Goal: Task Accomplishment & Management: Manage account settings

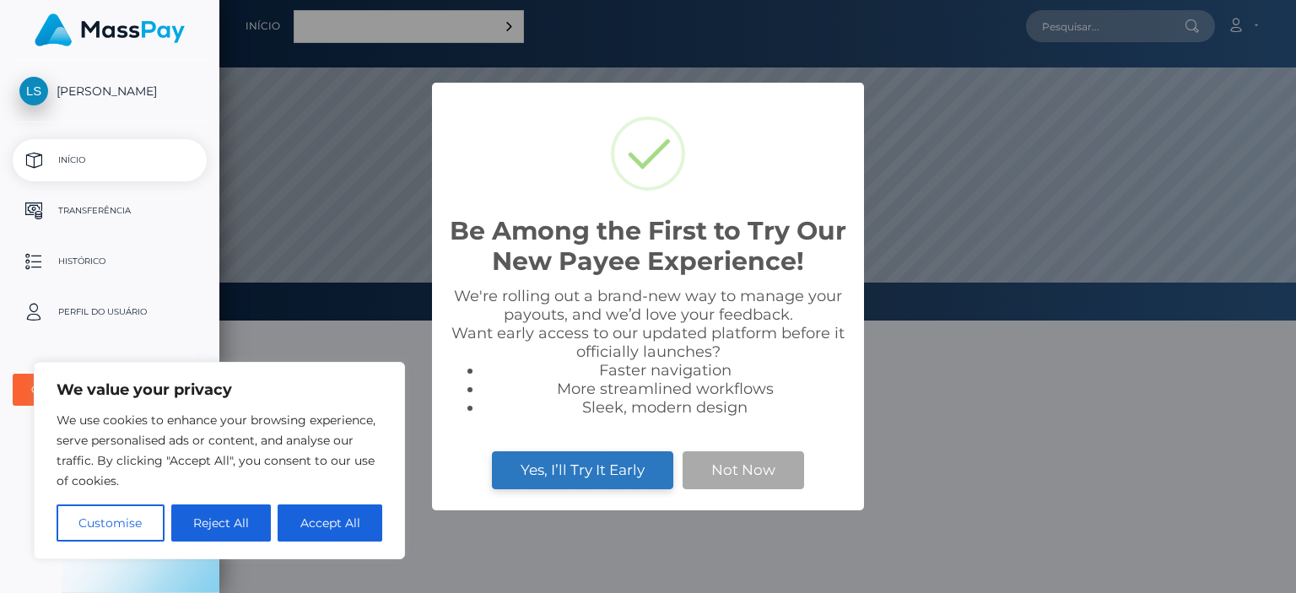
scroll to position [321, 1077]
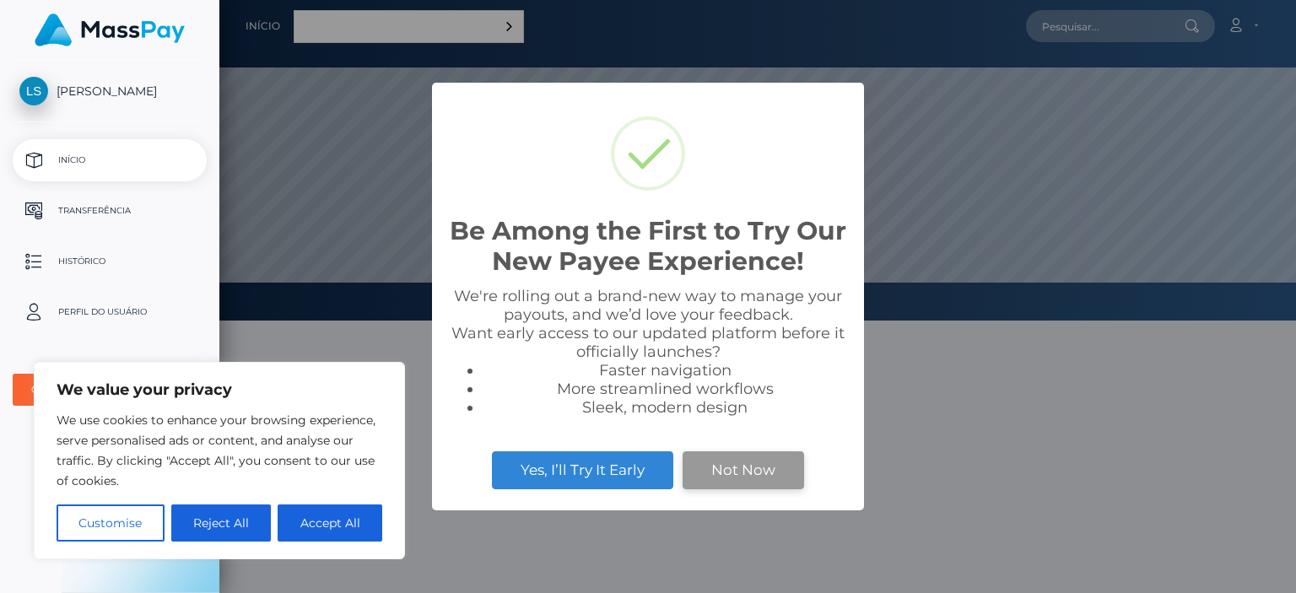
click at [725, 468] on button "Not Now" at bounding box center [744, 470] width 122 height 37
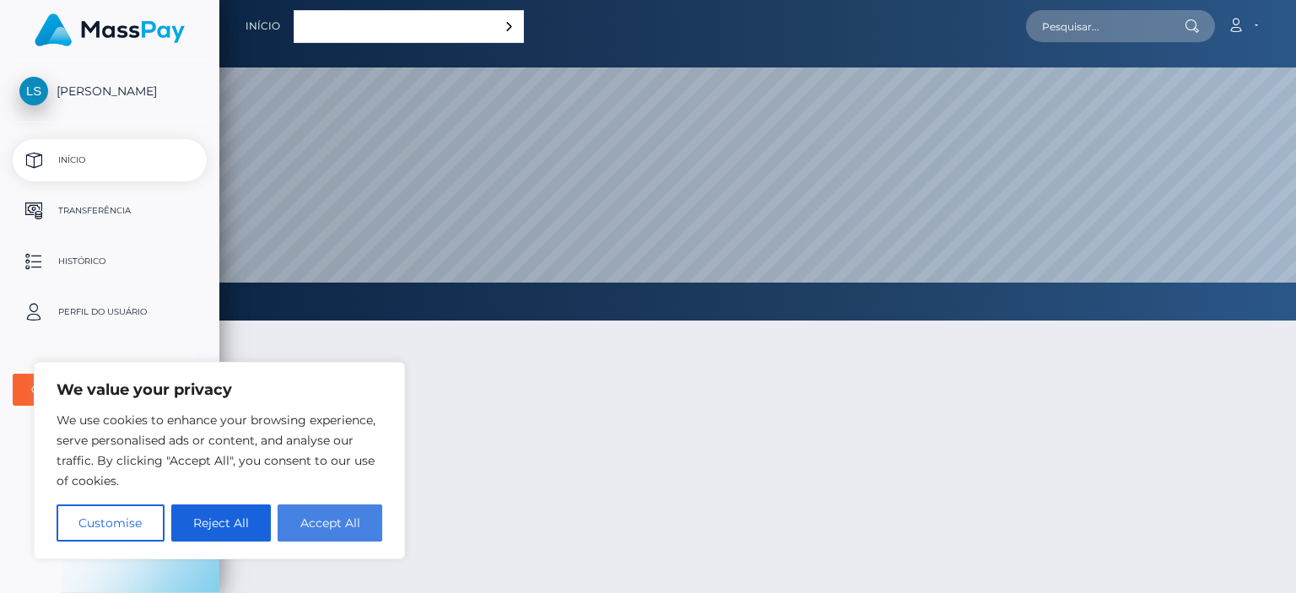
click at [364, 528] on button "Accept All" at bounding box center [330, 523] width 105 height 37
checkbox input "true"
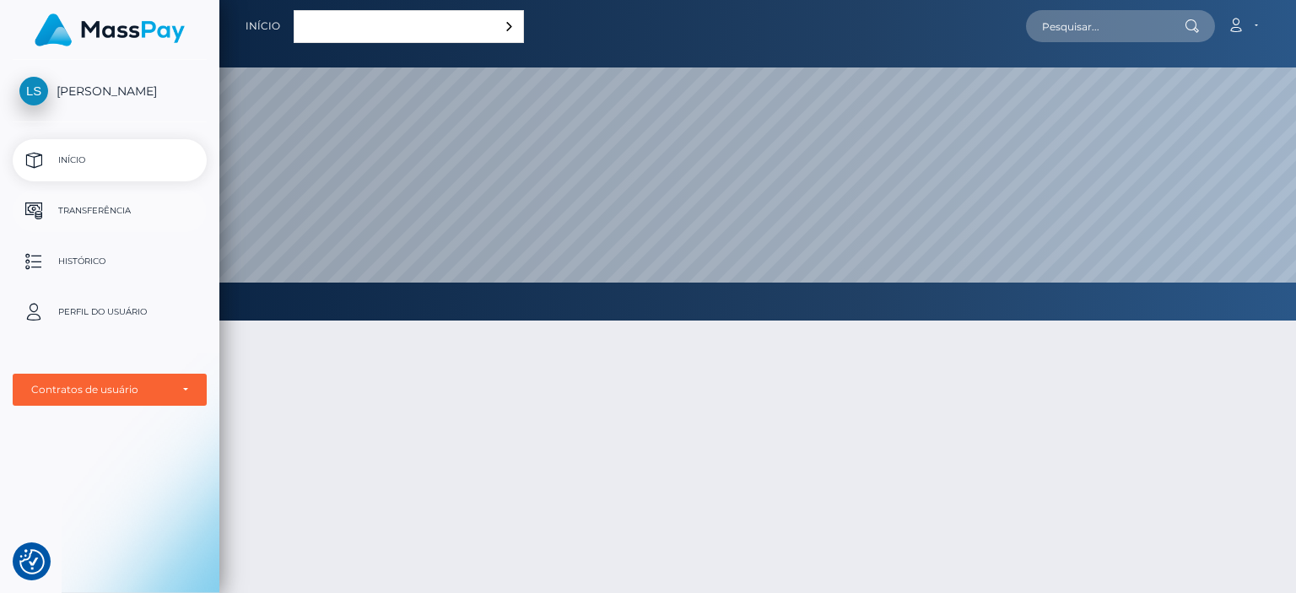
click at [111, 215] on p "Transferência" at bounding box center [109, 210] width 181 height 25
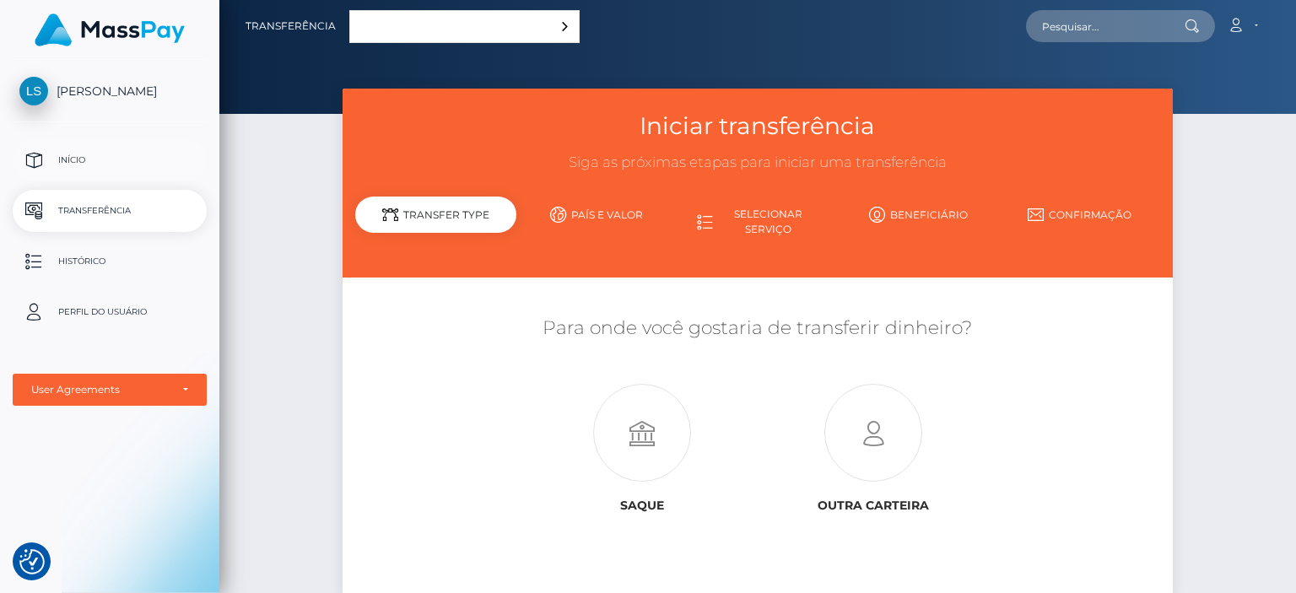
click at [98, 155] on p "Início" at bounding box center [109, 160] width 181 height 25
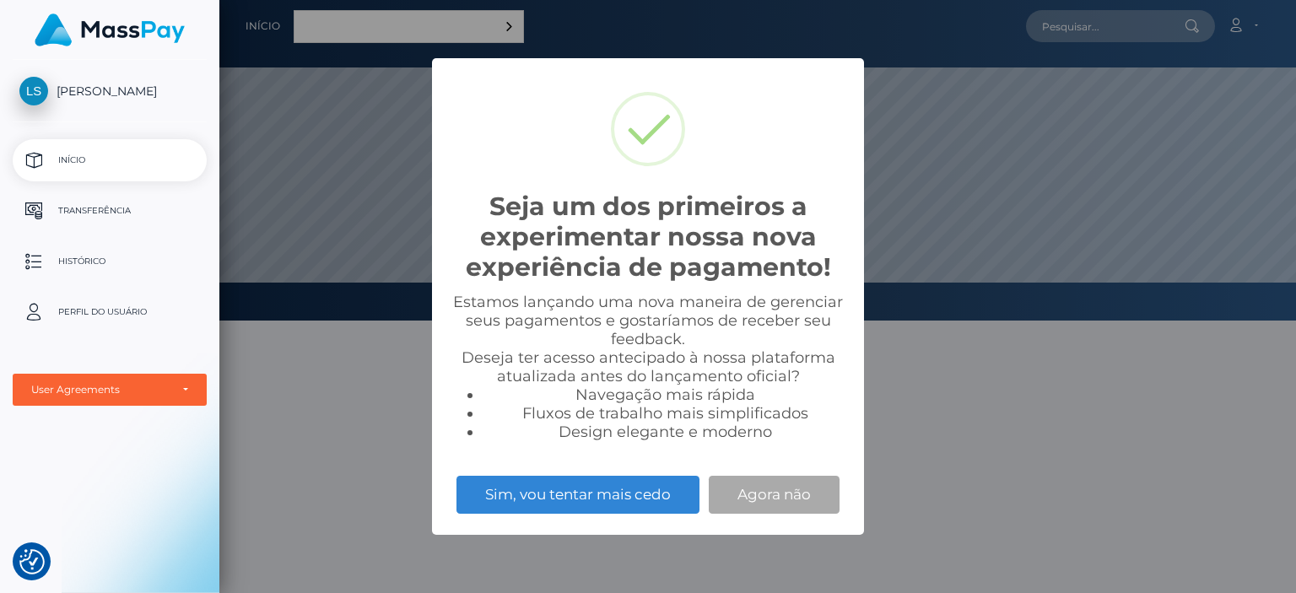
scroll to position [321, 1077]
click at [790, 500] on button "Agora não" at bounding box center [774, 494] width 131 height 37
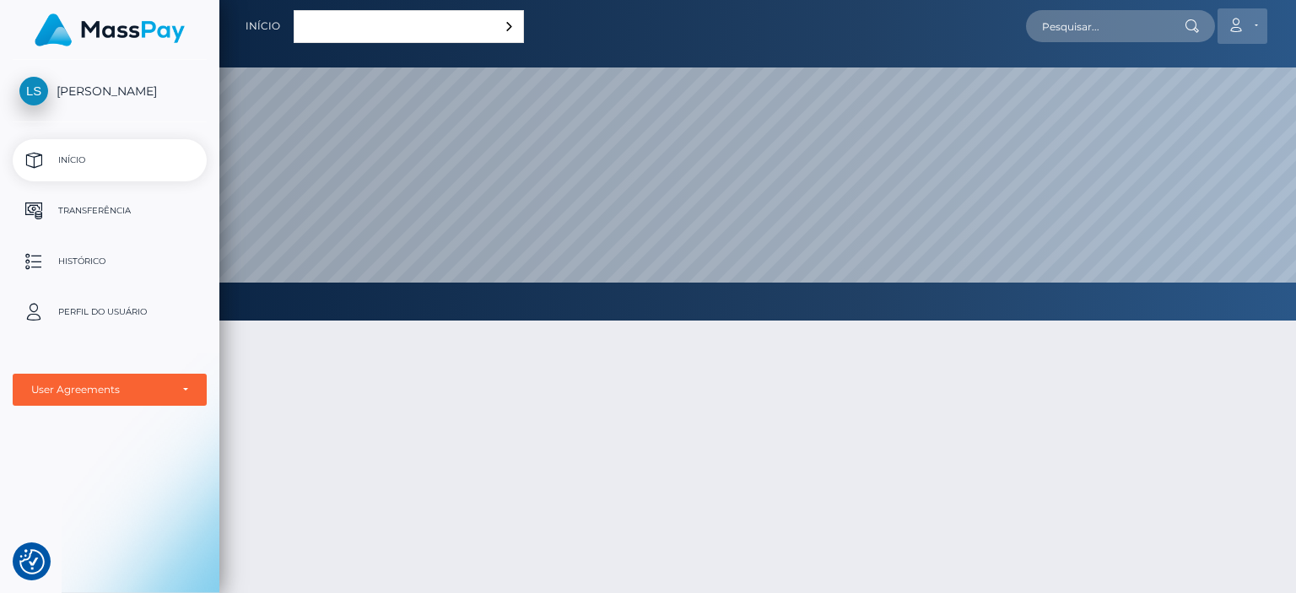
click at [1260, 24] on link "Conta" at bounding box center [1243, 25] width 50 height 35
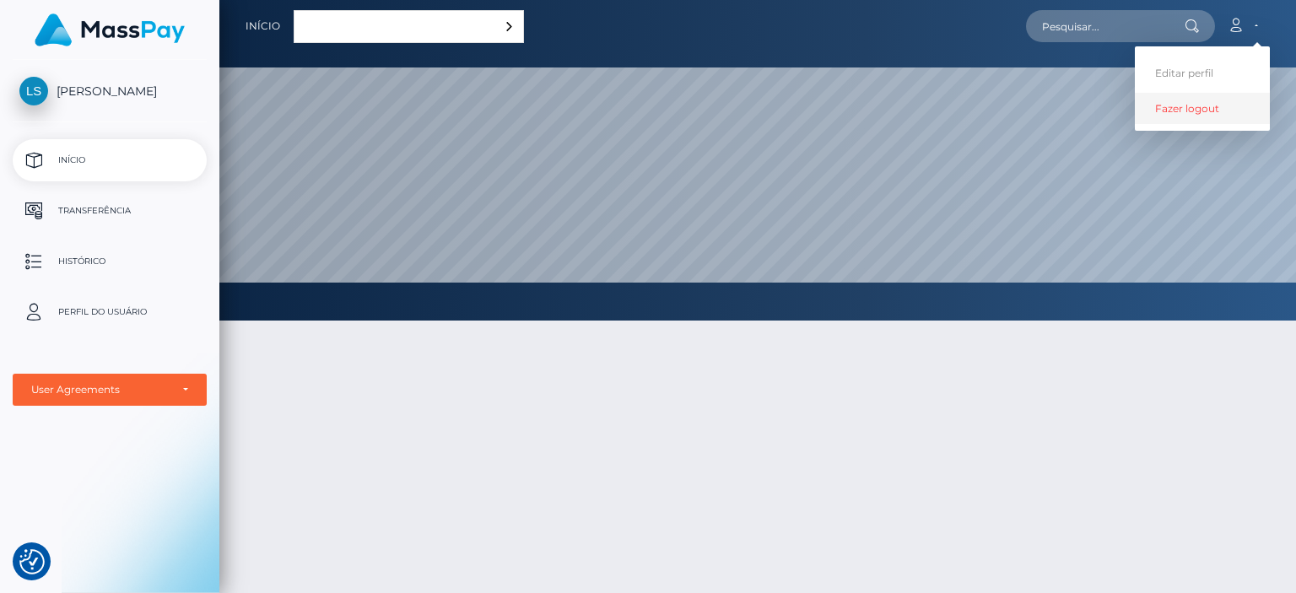
click at [1185, 103] on link "Fazer logout" at bounding box center [1202, 108] width 135 height 31
